Goal: Find specific page/section: Find specific page/section

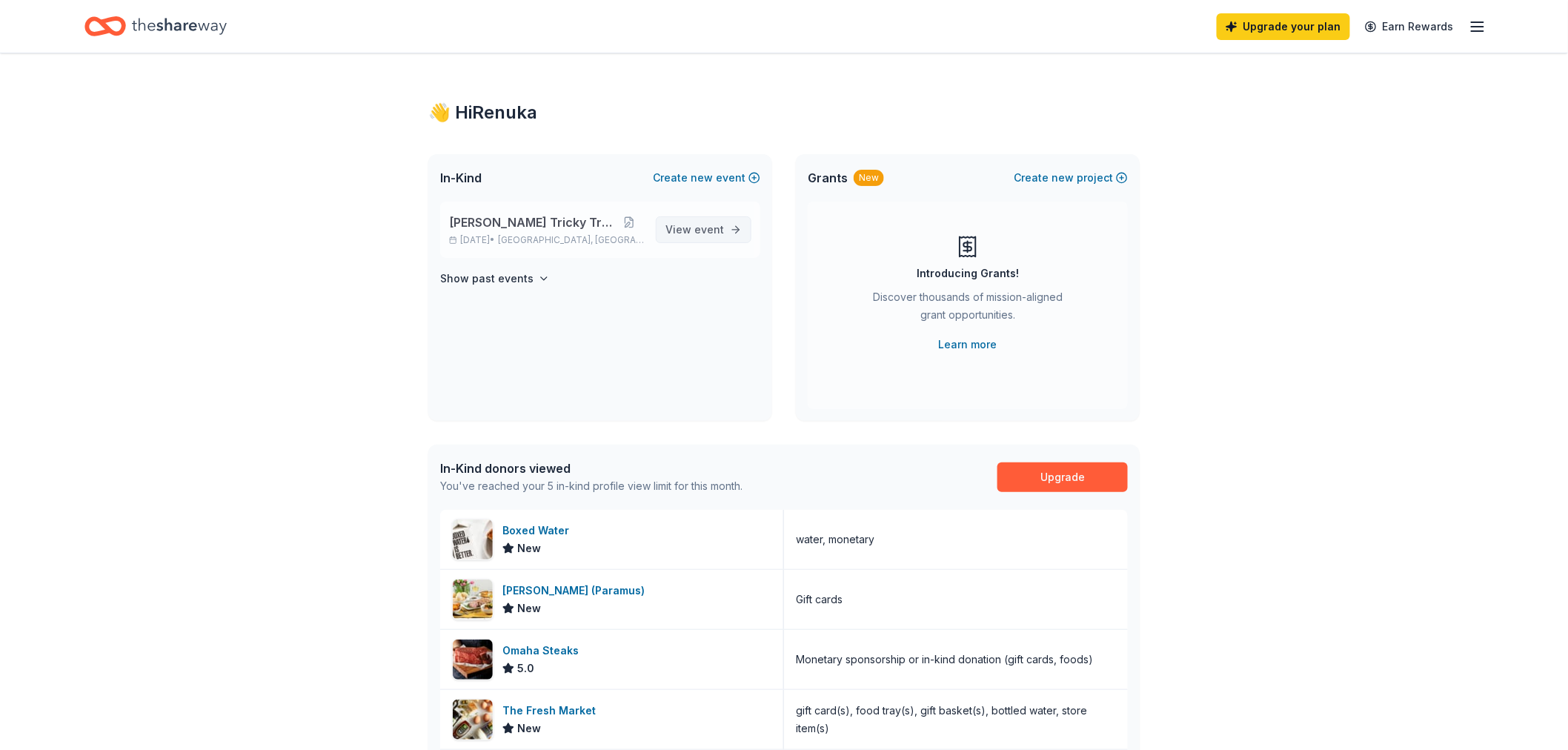
click at [701, 231] on span "event" at bounding box center [708, 229] width 30 height 13
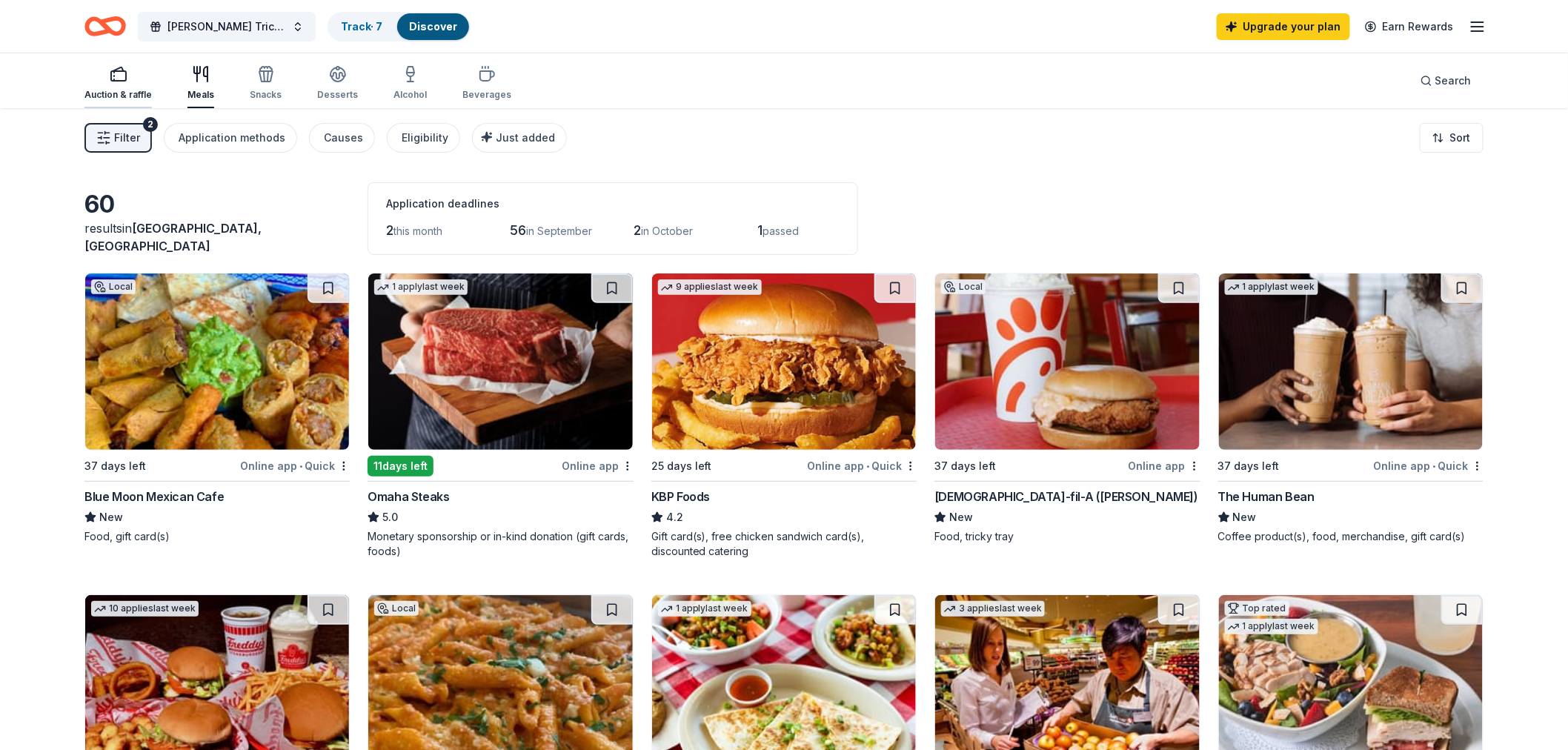
click at [128, 80] on div "button" at bounding box center [119, 74] width 68 height 18
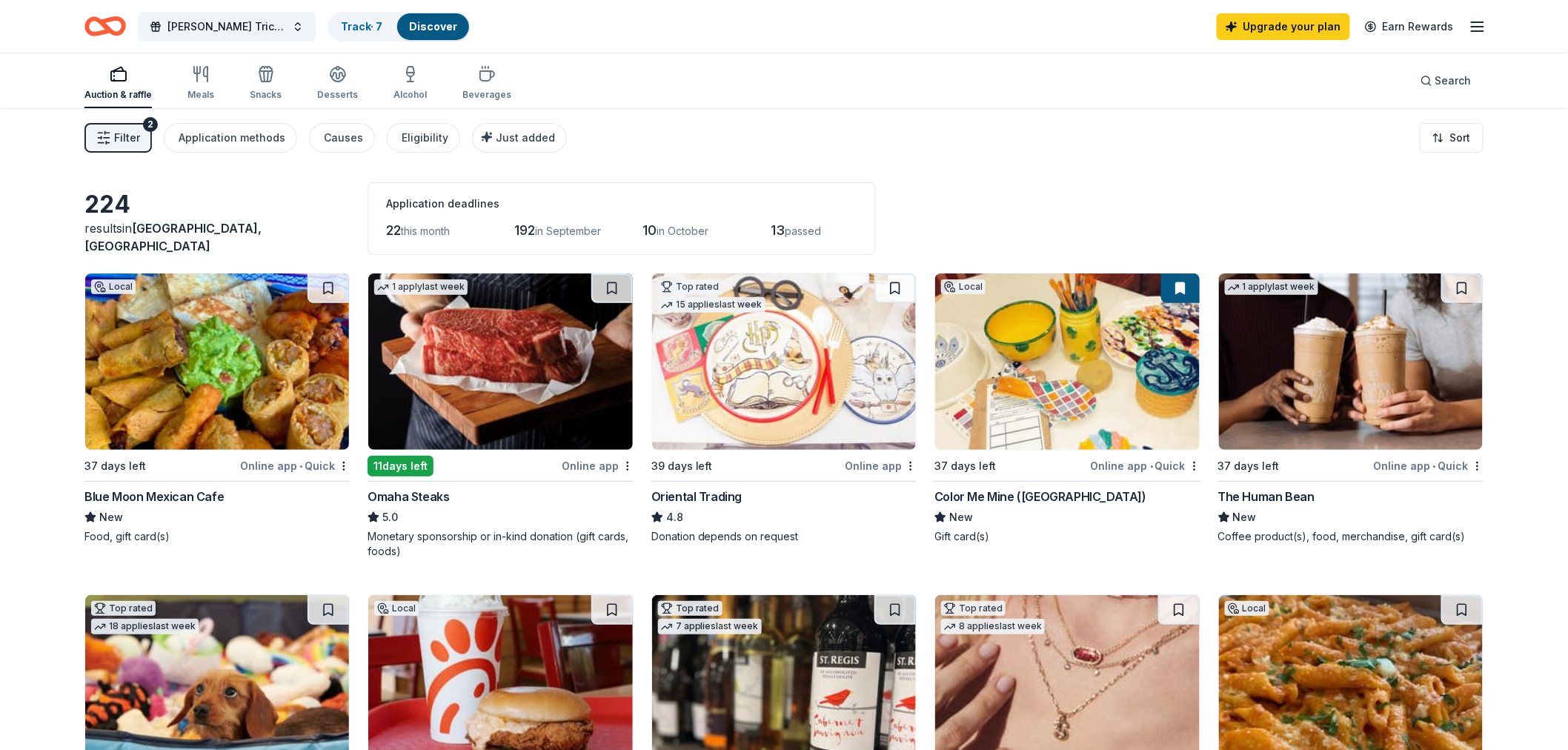
click at [1043, 417] on img at bounding box center [1067, 362] width 263 height 176
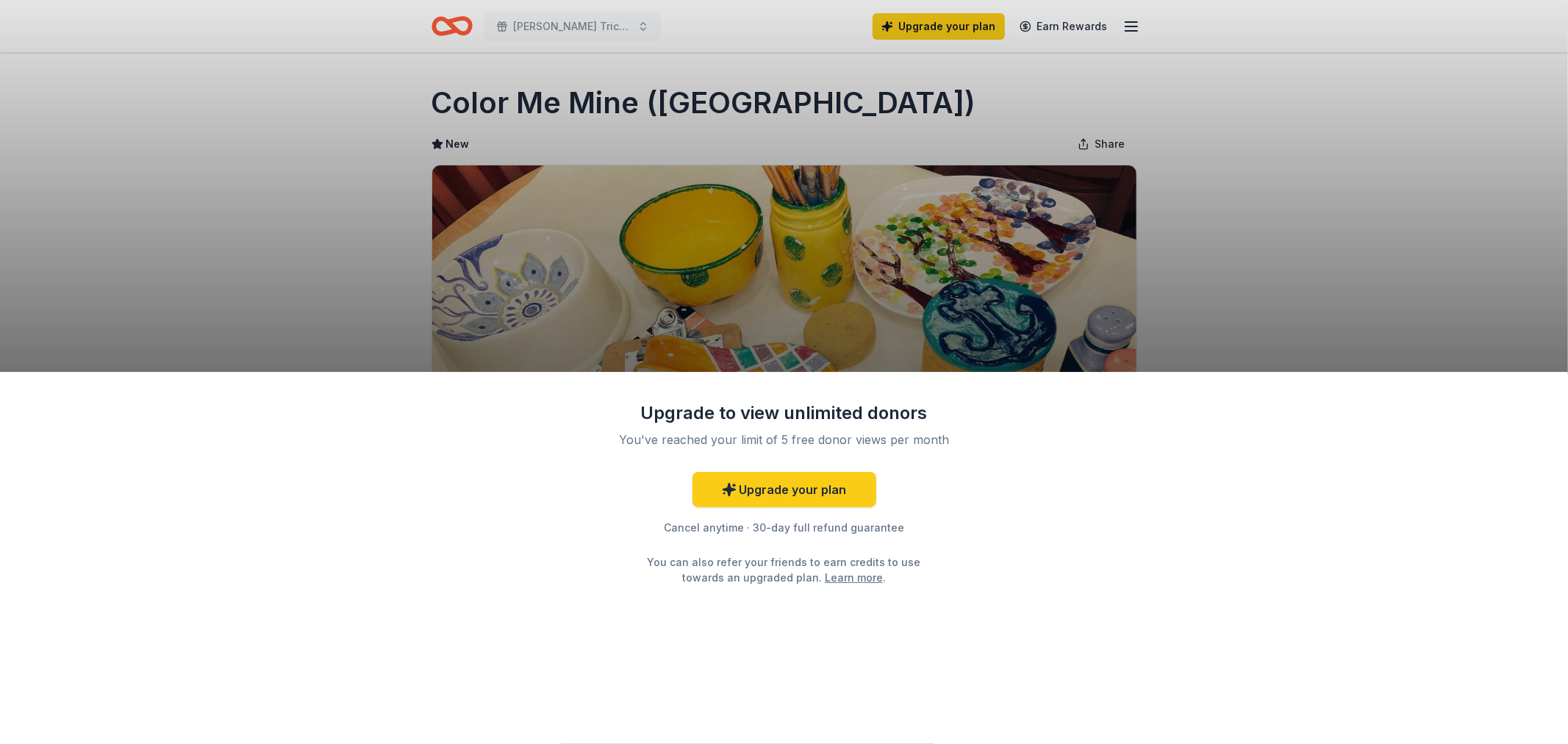
click at [1287, 272] on div "Upgrade to view unlimited donors You've reached your limit of 5 free donor view…" at bounding box center [784, 372] width 1568 height 744
